Goal: Transaction & Acquisition: Purchase product/service

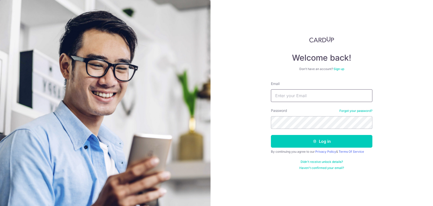
type input "cywong91@gmail.com"
click at [288, 142] on button "Log in" at bounding box center [322, 141] width 102 height 13
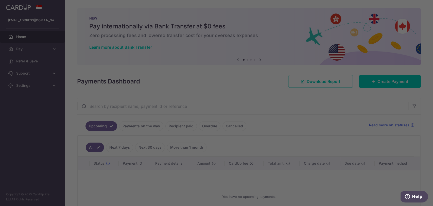
click at [374, 84] on div at bounding box center [219, 104] width 438 height 208
click at [396, 81] on div at bounding box center [219, 104] width 438 height 208
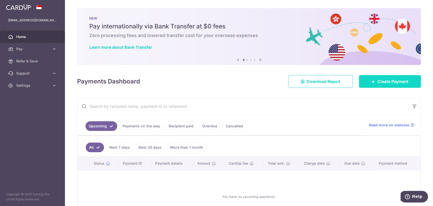
click at [388, 83] on span "Create Payment" at bounding box center [393, 81] width 31 height 6
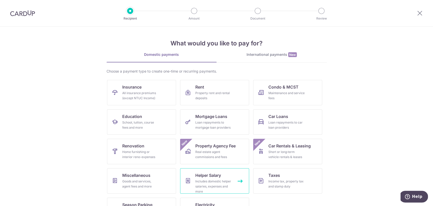
scroll to position [21, 0]
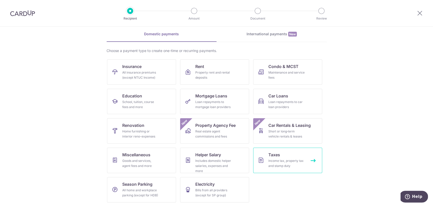
click at [258, 163] on icon at bounding box center [261, 160] width 6 height 6
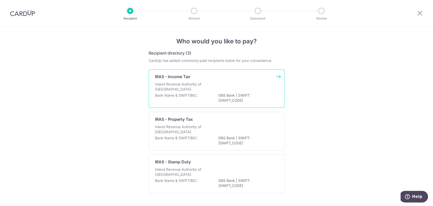
click at [239, 95] on p "DBS Bank | SWIFT: DBSSSGSGXXX" at bounding box center [247, 98] width 57 height 10
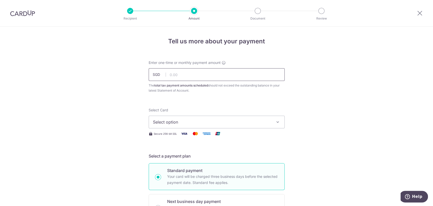
click at [194, 75] on input "text" at bounding box center [217, 74] width 136 height 13
type input "683.52"
click at [164, 128] on button "Select option" at bounding box center [217, 122] width 136 height 13
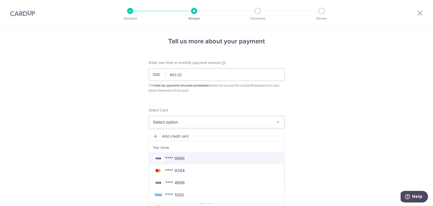
scroll to position [28, 0]
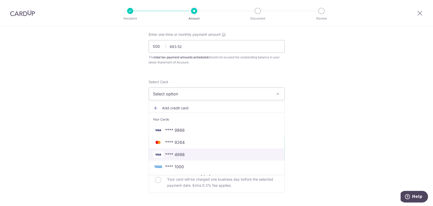
click at [206, 155] on span "**** 4998" at bounding box center [216, 155] width 127 height 6
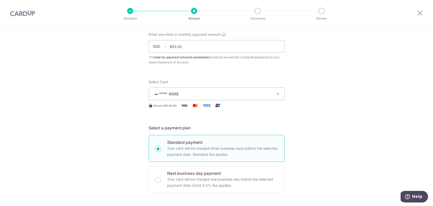
click at [207, 92] on span "**** 4998" at bounding box center [212, 94] width 118 height 6
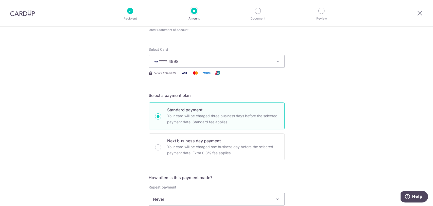
scroll to position [113, 0]
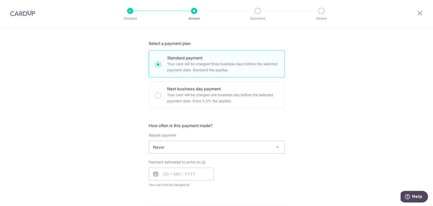
click at [193, 147] on span "Never" at bounding box center [217, 147] width 136 height 12
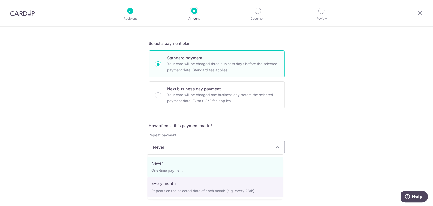
select select "3"
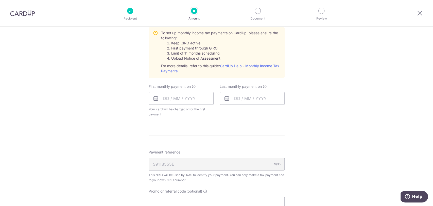
scroll to position [254, 0]
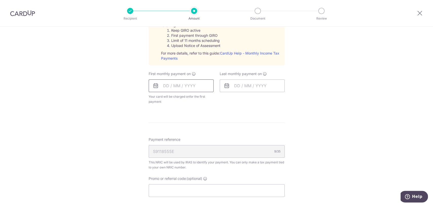
click at [164, 84] on input "text" at bounding box center [181, 85] width 65 height 13
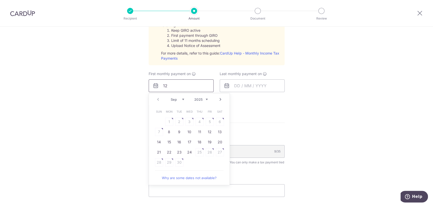
click at [178, 87] on input "12" at bounding box center [181, 85] width 65 height 13
type input "12"
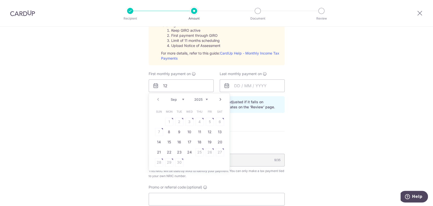
click at [221, 101] on link "Next" at bounding box center [221, 100] width 6 height 6
click at [219, 100] on link "Next" at bounding box center [221, 100] width 6 height 6
click at [186, 143] on link "12" at bounding box center [190, 142] width 8 height 8
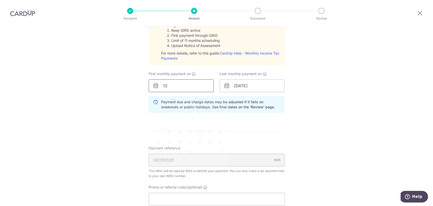
click at [185, 85] on input "12" at bounding box center [181, 85] width 65 height 13
click at [240, 88] on input "[DATE]" at bounding box center [252, 85] width 65 height 13
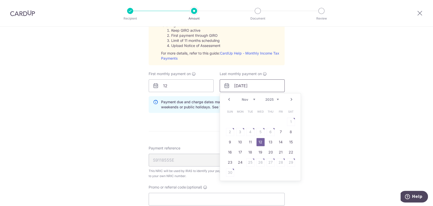
click at [259, 87] on input "[DATE]" at bounding box center [252, 85] width 65 height 13
click at [291, 100] on link "Next" at bounding box center [292, 100] width 6 height 6
click at [291, 99] on link "Next" at bounding box center [292, 100] width 6 height 6
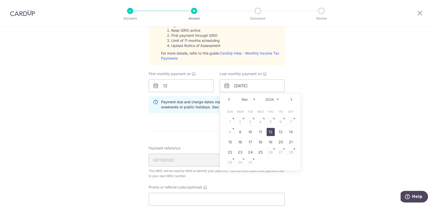
click at [268, 131] on link "12" at bounding box center [271, 132] width 8 height 8
type input "[DATE]"
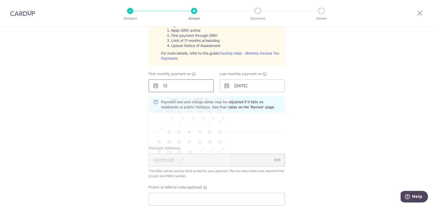
click at [185, 87] on input "12" at bounding box center [181, 85] width 65 height 13
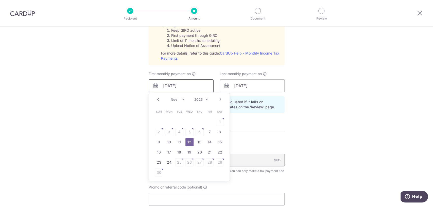
type input "[DATE]"
click at [331, 126] on div "Tell us more about your payment Enter one-time or monthly payment amount SGD 68…" at bounding box center [216, 42] width 433 height 538
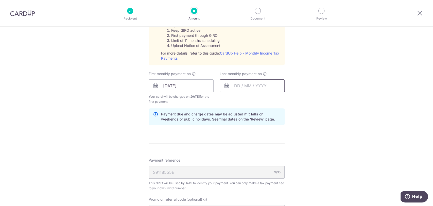
click at [232, 86] on input "text" at bounding box center [252, 85] width 65 height 13
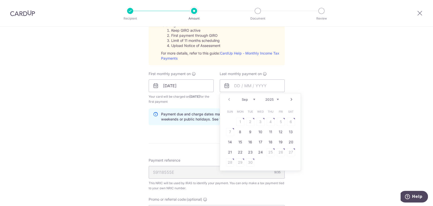
click at [291, 98] on link "Next" at bounding box center [292, 100] width 6 height 6
click at [270, 130] on link "12" at bounding box center [271, 132] width 8 height 8
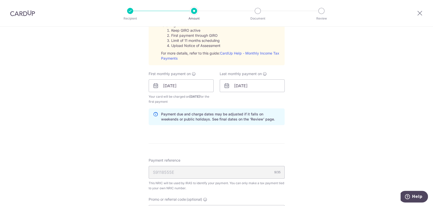
click at [310, 124] on div "Tell us more about your payment Enter one-time or monthly payment amount SGD 68…" at bounding box center [216, 48] width 433 height 550
drag, startPoint x: 254, startPoint y: 84, endPoint x: 258, endPoint y: 84, distance: 3.8
click at [254, 84] on input "12/02/2026" at bounding box center [252, 85] width 65 height 13
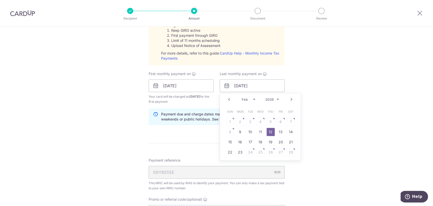
click at [289, 98] on link "Next" at bounding box center [292, 100] width 6 height 6
click at [267, 131] on link "12" at bounding box center [271, 132] width 8 height 8
type input "[DATE]"
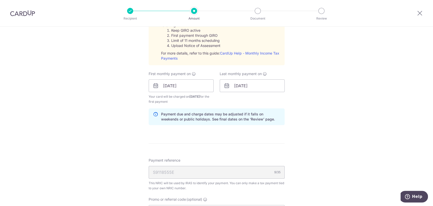
click at [322, 124] on div "Tell us more about your payment Enter one-time or monthly payment amount SGD 68…" at bounding box center [216, 48] width 433 height 550
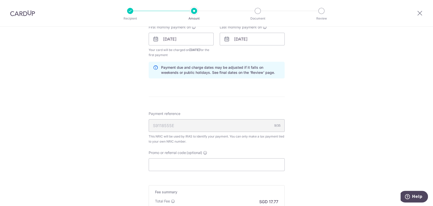
scroll to position [367, 0]
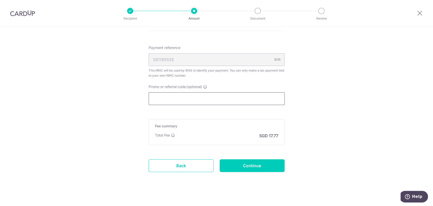
click at [178, 101] on input "Promo or referral code (optional)" at bounding box center [217, 98] width 136 height 13
paste input "VTAX25R"
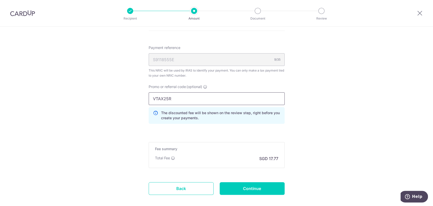
type input "VTAX25R"
click at [261, 188] on input "Continue" at bounding box center [252, 188] width 65 height 13
type input "Create Schedule"
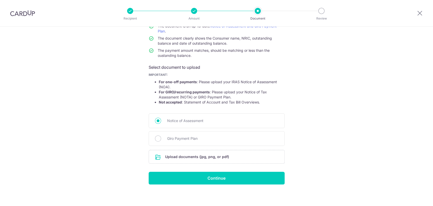
scroll to position [53, 0]
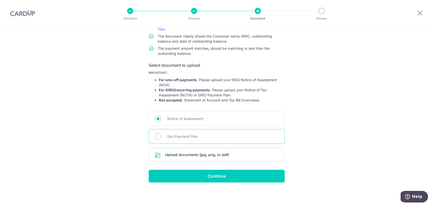
click at [190, 136] on span "Giro Payment Plan" at bounding box center [222, 137] width 111 height 6
click at [161, 136] on input "Giro Payment Plan" at bounding box center [158, 137] width 6 height 6
radio input "true"
click at [191, 120] on span "Notice of Assessment" at bounding box center [222, 119] width 111 height 6
click at [161, 120] on input "Notice of Assessment" at bounding box center [158, 119] width 6 height 6
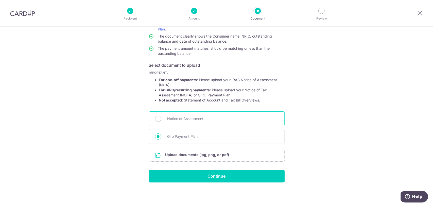
radio input "true"
click at [200, 158] on input "file" at bounding box center [217, 154] width 136 height 13
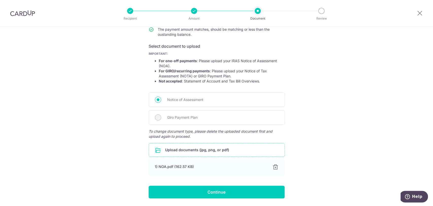
scroll to position [88, 0]
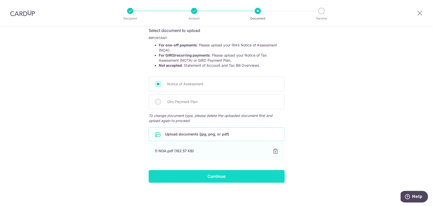
click at [181, 176] on input "Continue" at bounding box center [217, 176] width 136 height 13
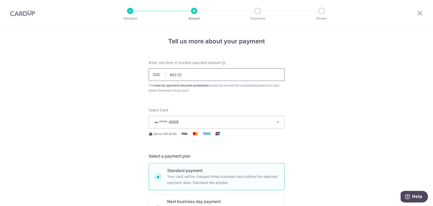
drag, startPoint x: 178, startPoint y: 74, endPoint x: 216, endPoint y: 86, distance: 40.6
click at [213, 85] on div "Enter one-time or monthly payment amount SGD 683.52 683.52 The total tax paymen…" at bounding box center [217, 76] width 136 height 33
type input "683.05"
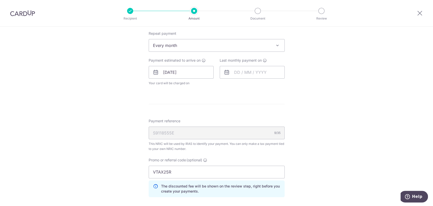
scroll to position [310, 0]
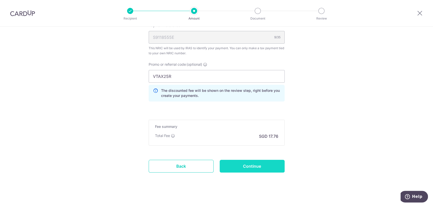
click at [232, 164] on input "Continue" at bounding box center [252, 166] width 65 height 13
type input "Update Schedule"
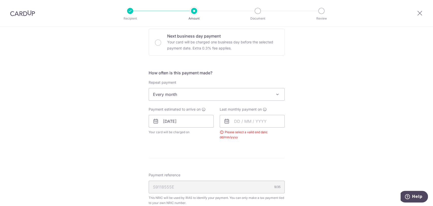
scroll to position [156, 0]
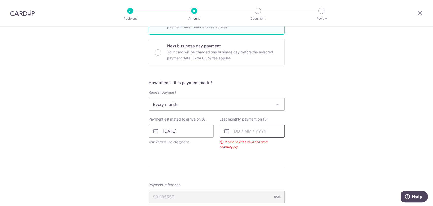
click at [234, 135] on input "text" at bounding box center [252, 131] width 65 height 13
click at [293, 145] on link "Next" at bounding box center [292, 145] width 6 height 6
click at [290, 144] on link "Next" at bounding box center [292, 145] width 6 height 6
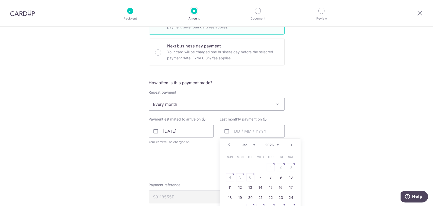
click at [290, 144] on link "Next" at bounding box center [292, 145] width 6 height 6
click at [290, 143] on link "Next" at bounding box center [292, 145] width 6 height 6
click at [269, 177] on link "12" at bounding box center [271, 177] width 8 height 8
type input "[DATE]"
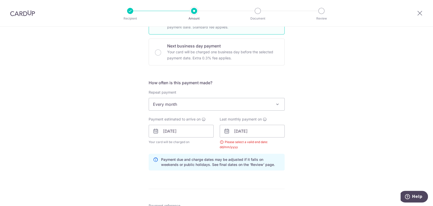
click at [297, 158] on div "Tell us more about your payment Enter one-time or monthly payment amount SGD 68…" at bounding box center [216, 131] width 433 height 520
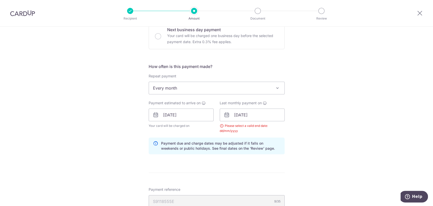
scroll to position [184, 0]
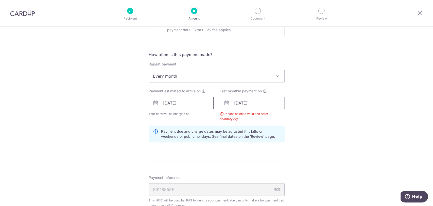
click at [193, 103] on input "[DATE]" at bounding box center [181, 103] width 65 height 13
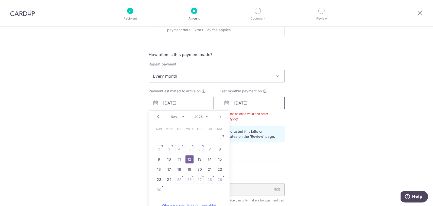
click at [252, 107] on input "[DATE]" at bounding box center [252, 103] width 65 height 13
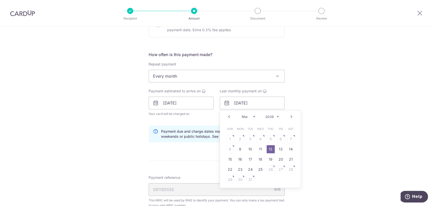
click at [302, 144] on div "Tell us more about your payment Enter one-time or monthly payment amount SGD 68…" at bounding box center [216, 103] width 433 height 520
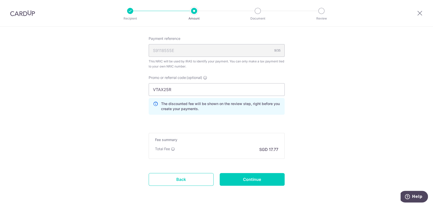
scroll to position [325, 0]
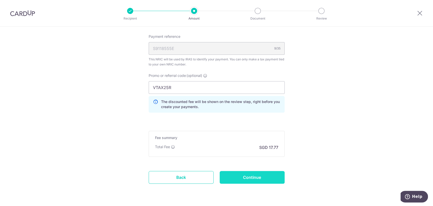
click at [270, 179] on input "Continue" at bounding box center [252, 177] width 65 height 13
type input "Update Schedule"
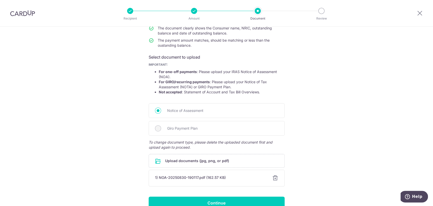
scroll to position [88, 0]
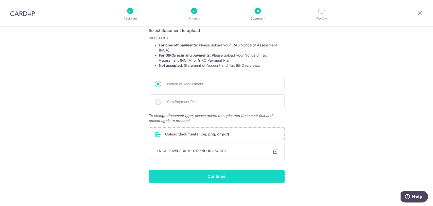
click at [265, 178] on input "Continue" at bounding box center [217, 176] width 136 height 13
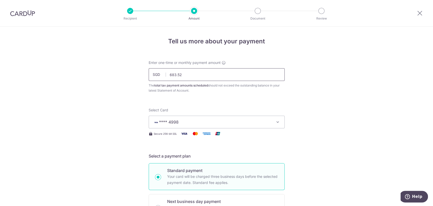
drag, startPoint x: 176, startPoint y: 73, endPoint x: 184, endPoint y: 74, distance: 8.2
click at [184, 74] on input "683.52" at bounding box center [217, 74] width 136 height 13
type input "683.05"
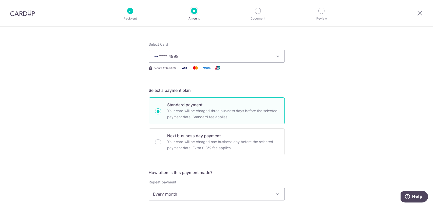
scroll to position [113, 0]
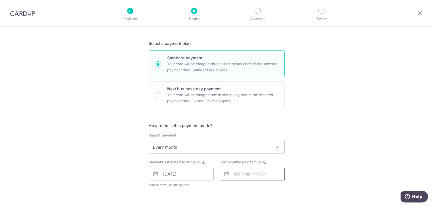
click at [242, 172] on input "text" at bounding box center [252, 174] width 65 height 13
click at [289, 185] on link "Next" at bounding box center [292, 188] width 6 height 6
click at [291, 186] on link "Next" at bounding box center [292, 188] width 6 height 6
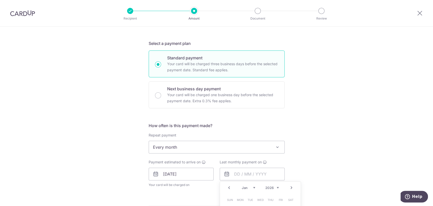
click at [291, 186] on link "Next" at bounding box center [292, 188] width 6 height 6
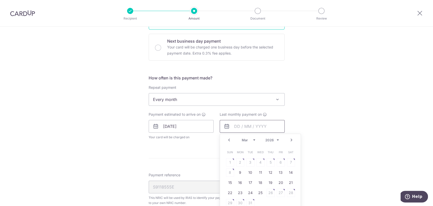
scroll to position [169, 0]
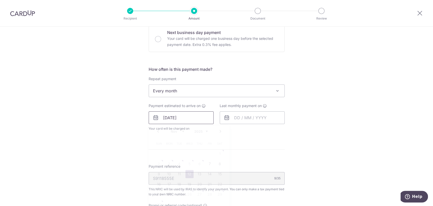
click at [182, 119] on input "12/11/2025" at bounding box center [181, 117] width 65 height 13
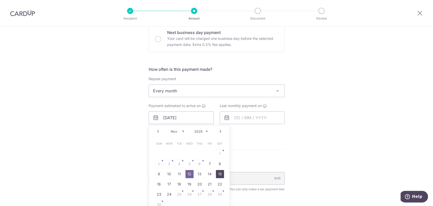
click at [219, 174] on link "15" at bounding box center [220, 174] width 8 height 8
type input "15/11/2025"
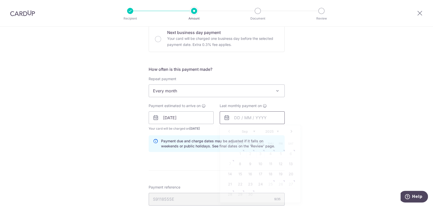
click at [237, 117] on input "text" at bounding box center [252, 117] width 65 height 13
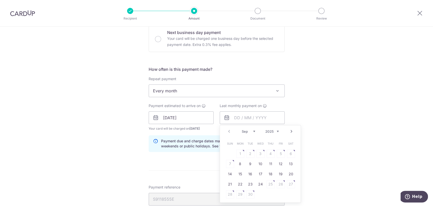
click at [289, 130] on link "Next" at bounding box center [292, 132] width 6 height 6
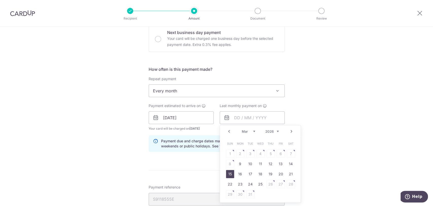
click at [230, 173] on link "15" at bounding box center [230, 174] width 8 height 8
type input "15/03/2026"
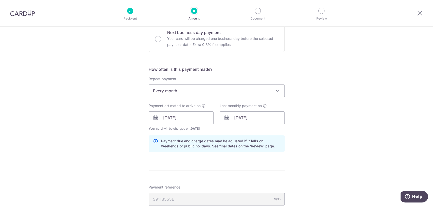
click at [314, 151] on div "Tell us more about your payment Enter one-time or monthly payment amount SGD 68…" at bounding box center [216, 115] width 433 height 515
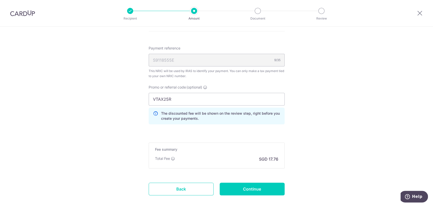
scroll to position [335, 0]
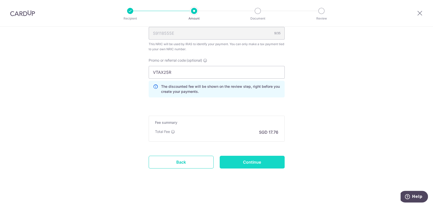
click at [259, 167] on input "Continue" at bounding box center [252, 162] width 65 height 13
type input "Update Schedule"
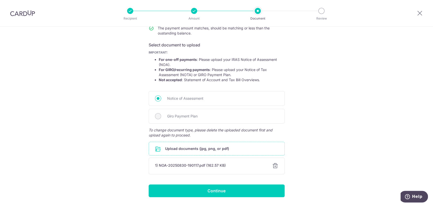
scroll to position [88, 0]
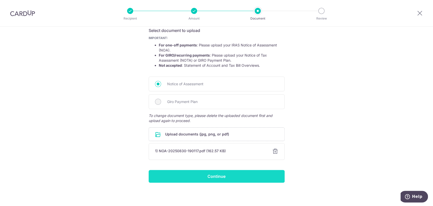
click at [248, 172] on input "Continue" at bounding box center [217, 176] width 136 height 13
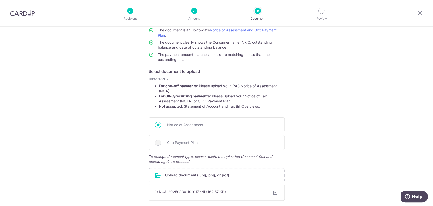
scroll to position [0, 0]
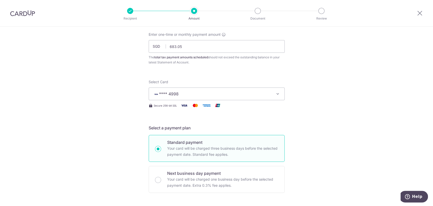
scroll to position [141, 0]
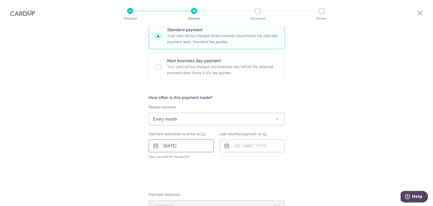
click at [165, 146] on input "15/11/2025" at bounding box center [181, 146] width 65 height 13
click at [164, 147] on input "15/11/2025" at bounding box center [181, 146] width 65 height 13
type input "16/11/2025"
click at [236, 147] on input "text" at bounding box center [252, 146] width 65 height 13
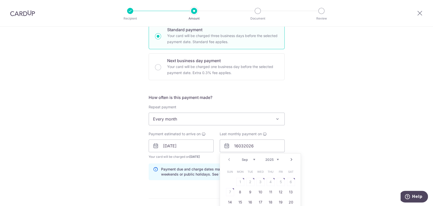
click at [308, 152] on div "Tell us more about your payment Enter one-time or monthly payment amount SGD 68…" at bounding box center [216, 143] width 433 height 515
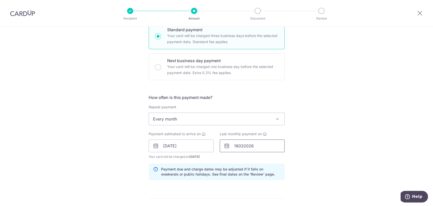
click at [236, 147] on input "16032026" at bounding box center [252, 146] width 65 height 13
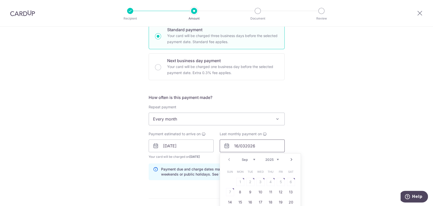
click at [246, 147] on input "16/032026" at bounding box center [252, 146] width 65 height 13
click at [244, 146] on input "16/032026" at bounding box center [252, 146] width 65 height 13
type input "16/03/2026"
click at [308, 148] on div "Tell us more about your payment Enter one-time or monthly payment amount SGD 68…" at bounding box center [216, 143] width 433 height 515
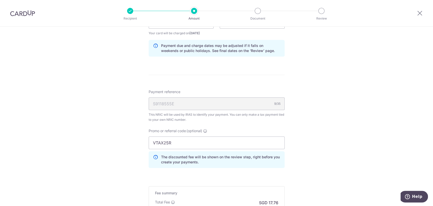
scroll to position [310, 0]
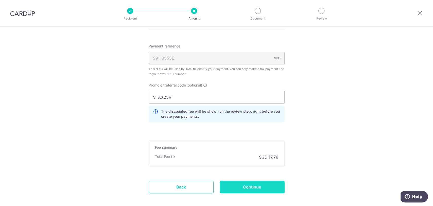
click at [257, 187] on input "Continue" at bounding box center [252, 187] width 65 height 13
type input "Update Schedule"
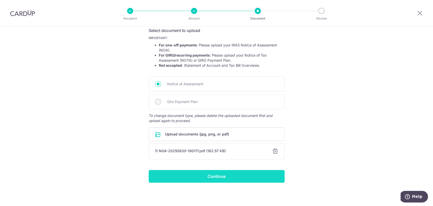
click at [253, 181] on input "Continue" at bounding box center [217, 176] width 136 height 13
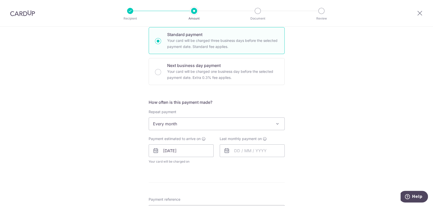
scroll to position [141, 0]
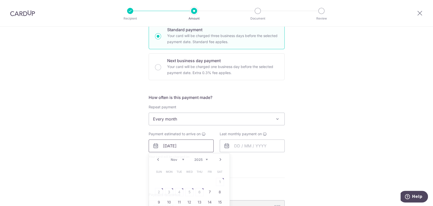
click at [163, 148] on input "[DATE]" at bounding box center [181, 146] width 65 height 13
click at [164, 147] on input "[DATE]" at bounding box center [181, 146] width 65 height 13
type input "17/11/2025"
click at [241, 144] on input "text" at bounding box center [252, 146] width 65 height 13
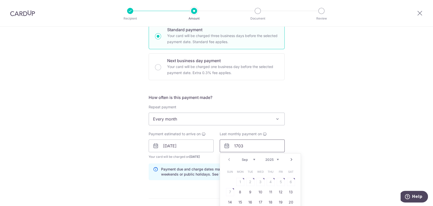
click at [237, 147] on input "1703" at bounding box center [252, 146] width 65 height 13
click at [252, 147] on input "17/03" at bounding box center [252, 146] width 65 height 13
type input "17/03/2026"
click at [334, 139] on div "Tell us more about your payment Enter one-time or monthly payment amount SGD 68…" at bounding box center [216, 143] width 433 height 515
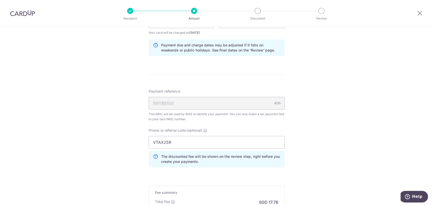
scroll to position [310, 0]
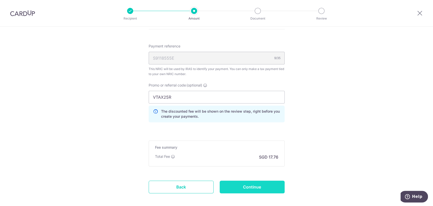
click at [238, 186] on input "Continue" at bounding box center [252, 187] width 65 height 13
type input "Update Schedule"
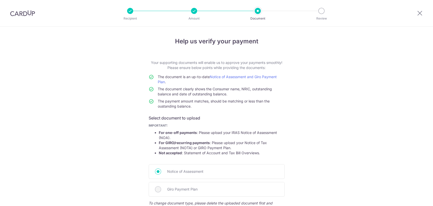
scroll to position [88, 0]
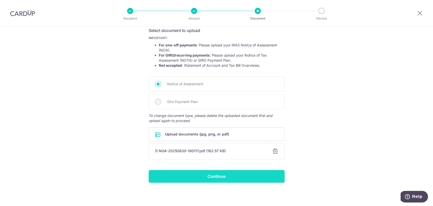
click at [233, 174] on input "Continue" at bounding box center [217, 176] width 136 height 13
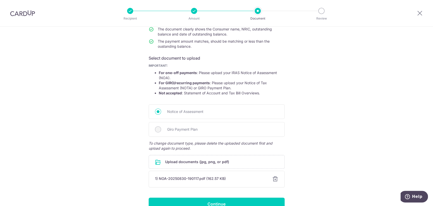
scroll to position [88, 0]
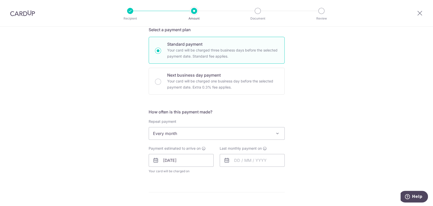
scroll to position [169, 0]
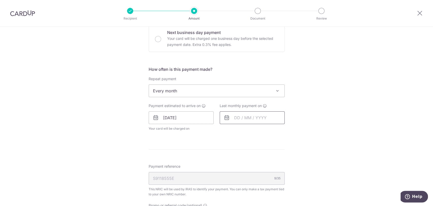
click at [237, 118] on input "text" at bounding box center [252, 117] width 65 height 13
type input "17/04/2026"
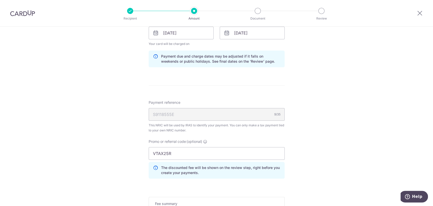
scroll to position [310, 0]
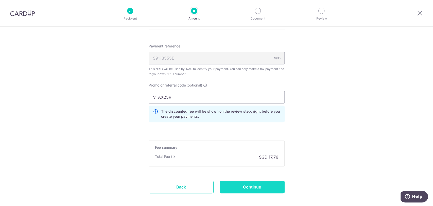
click at [268, 184] on input "Continue" at bounding box center [252, 187] width 65 height 13
type input "Update Schedule"
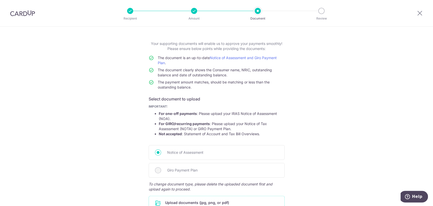
scroll to position [88, 0]
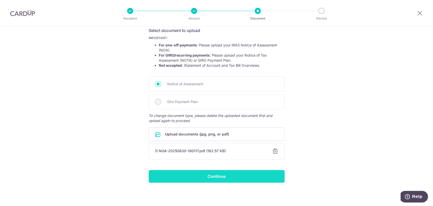
click at [212, 179] on input "Continue" at bounding box center [217, 176] width 136 height 13
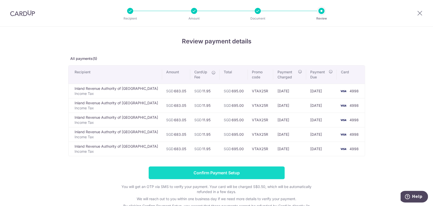
click at [200, 175] on input "Confirm Payment Setup" at bounding box center [217, 173] width 136 height 13
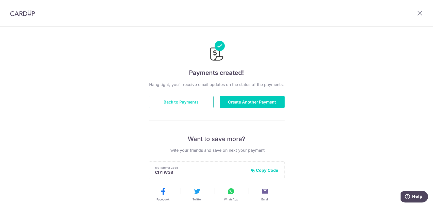
click at [182, 98] on button "Back to Payments" at bounding box center [181, 102] width 65 height 13
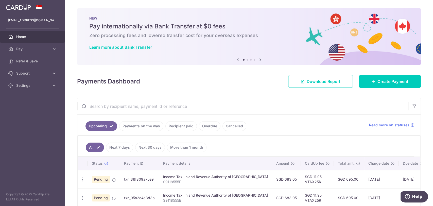
scroll to position [84, 0]
